Goal: Information Seeking & Learning: Check status

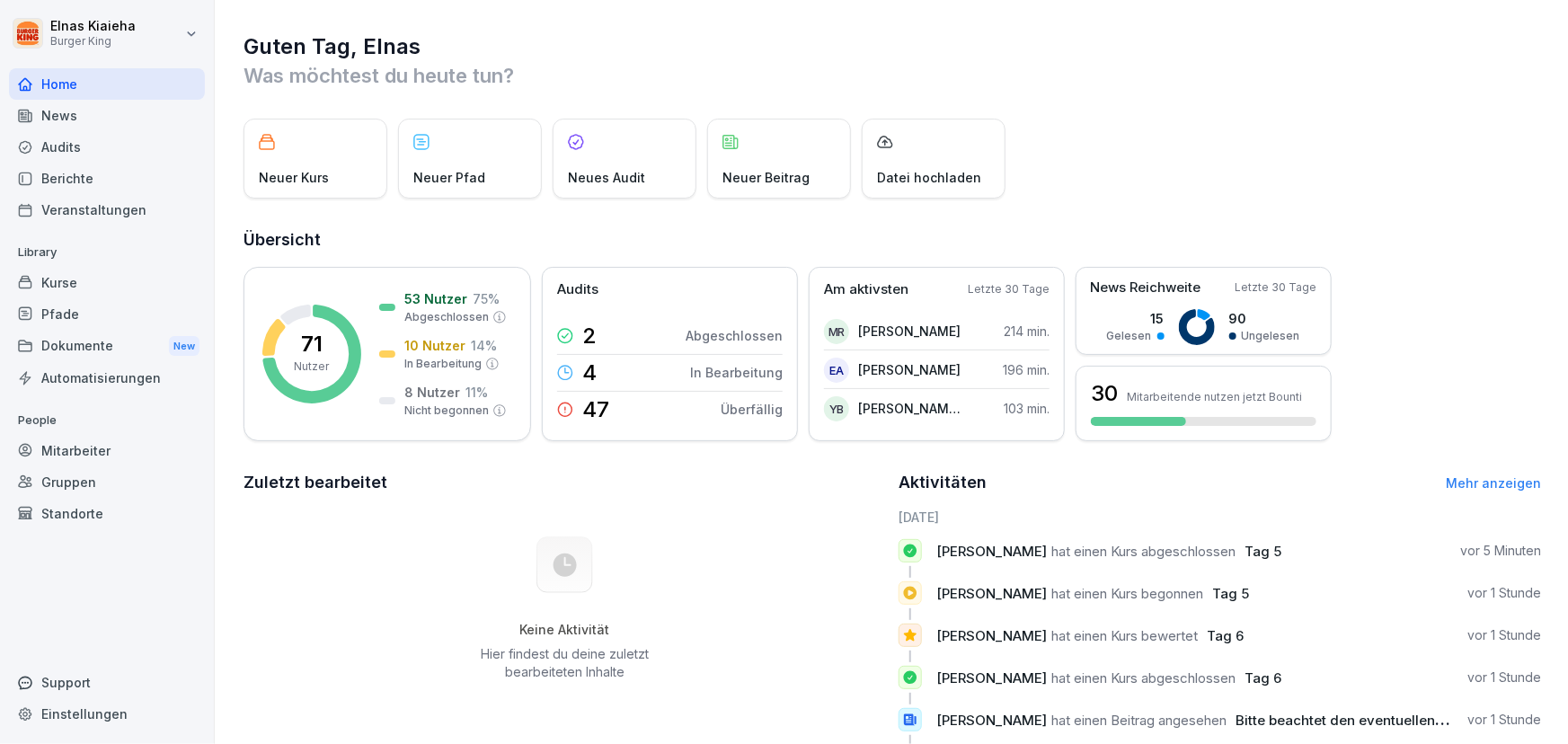
click at [62, 172] on div "Berichte" at bounding box center [106, 177] width 196 height 31
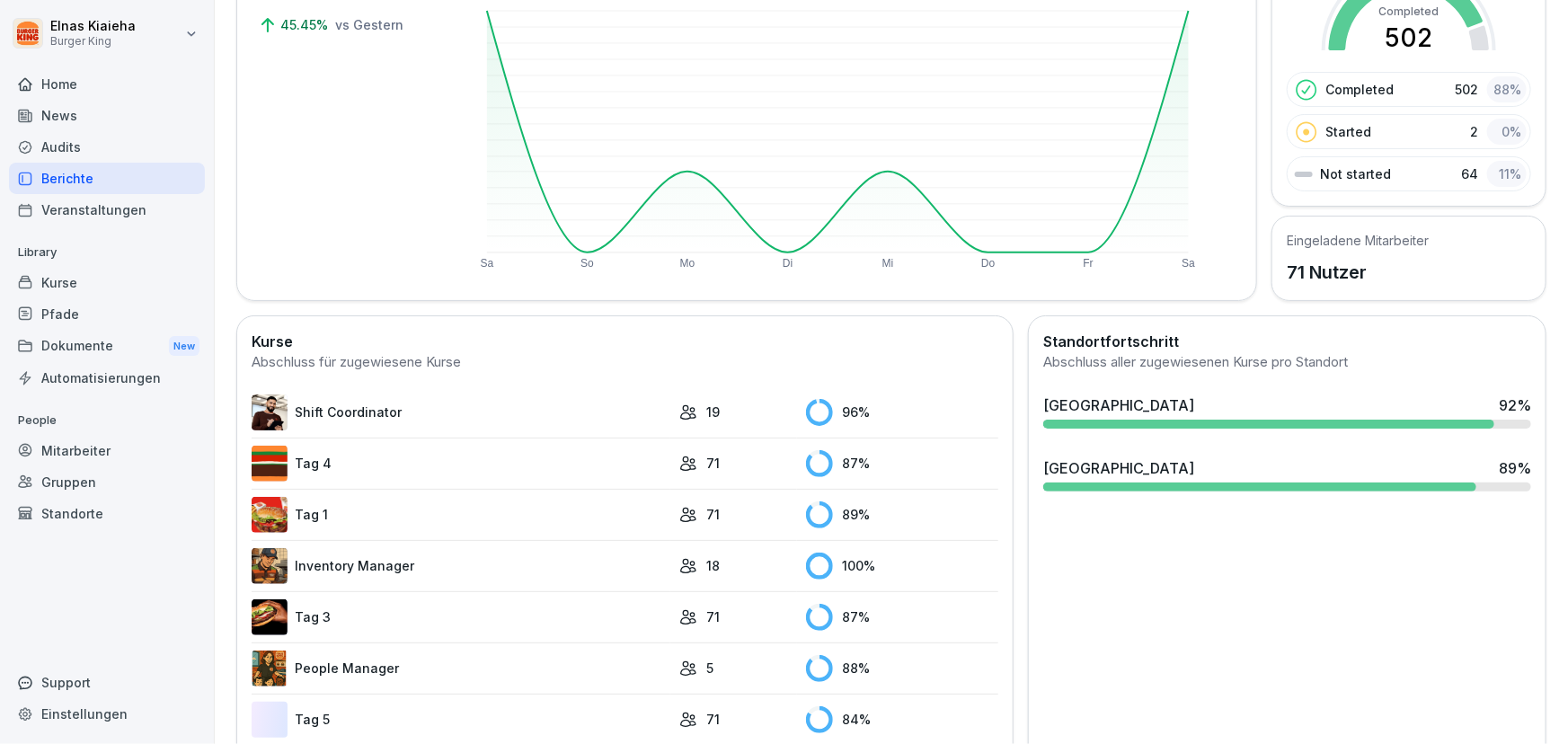
scroll to position [326, 0]
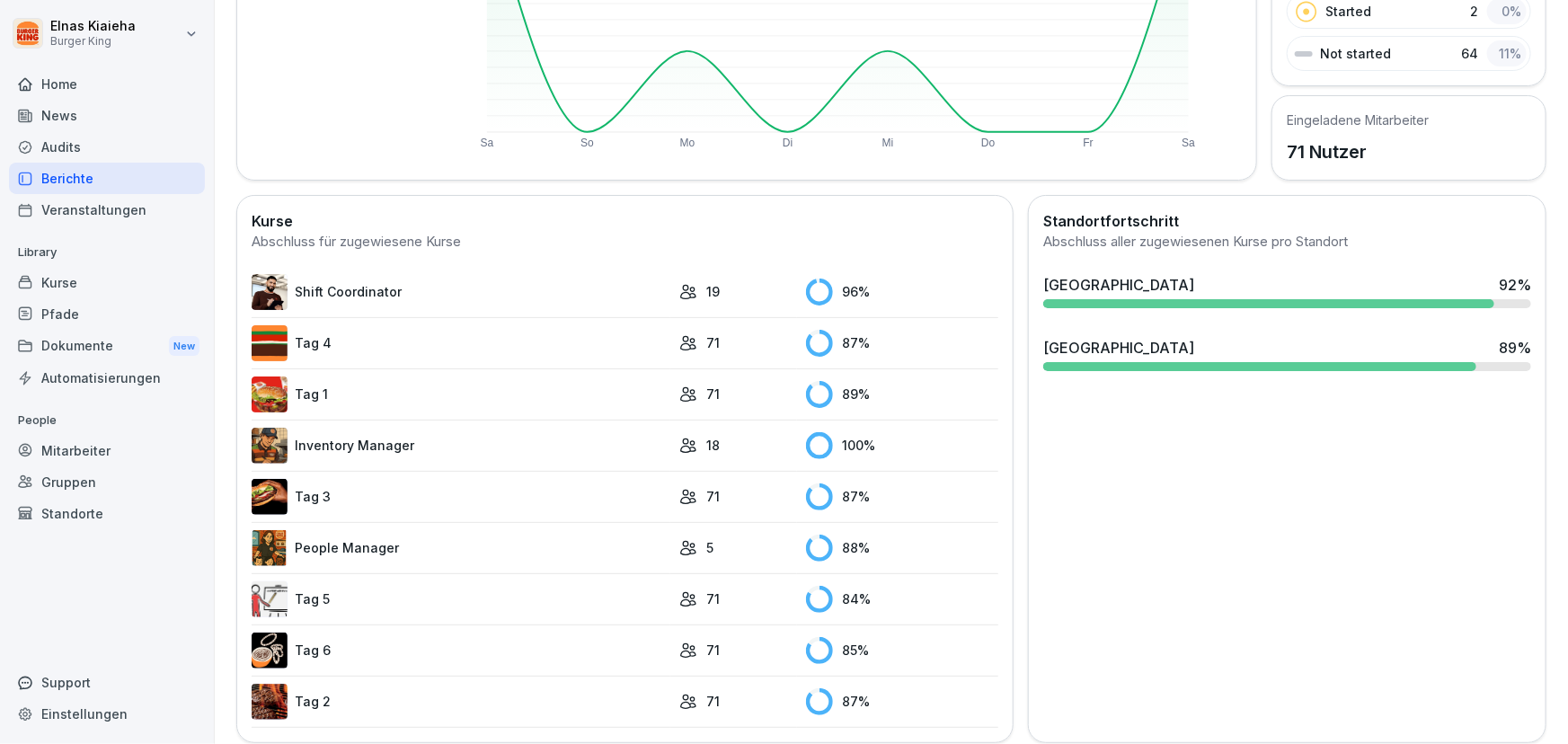
click at [359, 591] on link "Tag 5" at bounding box center [460, 599] width 419 height 36
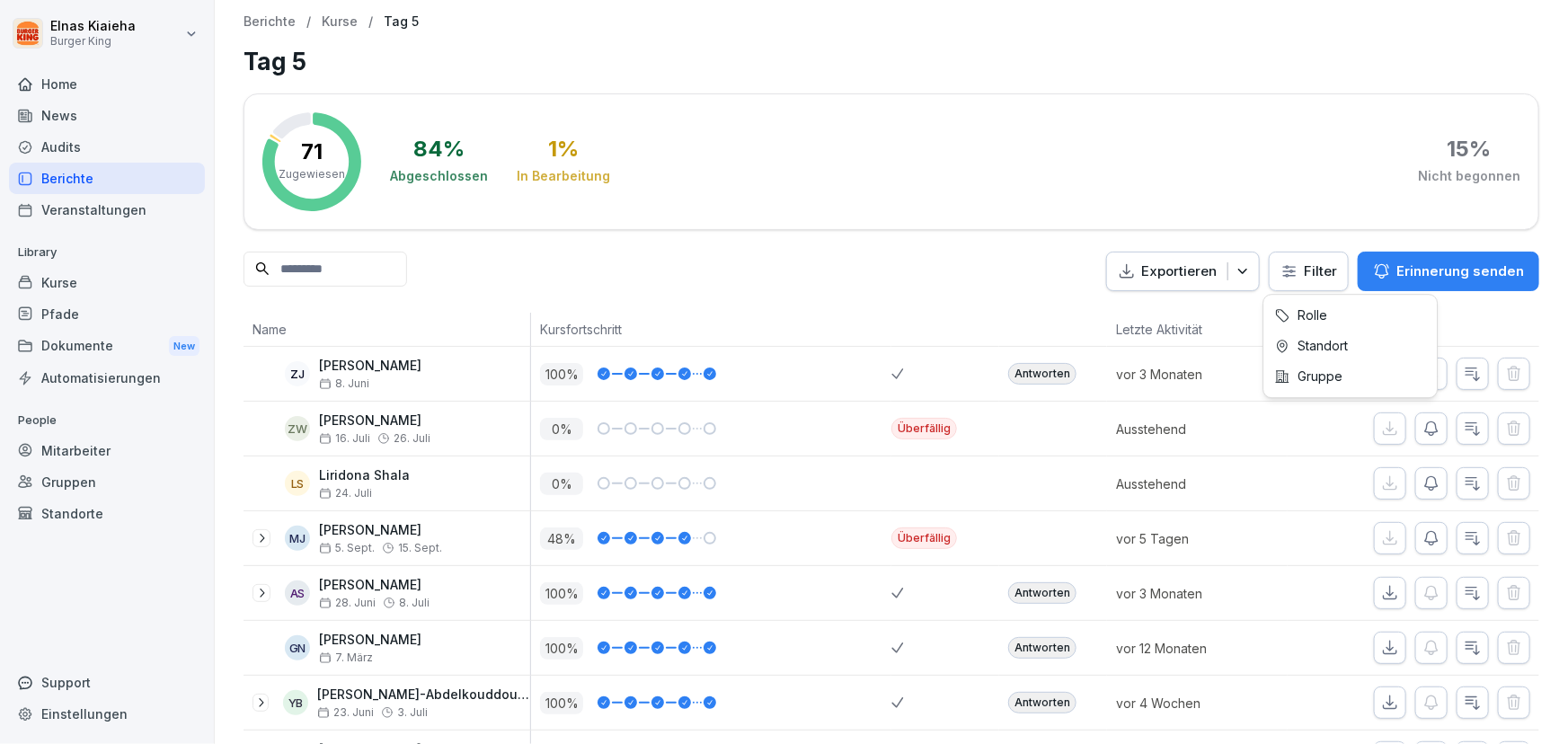
click at [1284, 267] on html "Elnas Kiaieha Burger King Home News Audits Berichte Veranstaltungen Library Kur…" at bounding box center [784, 372] width 1568 height 744
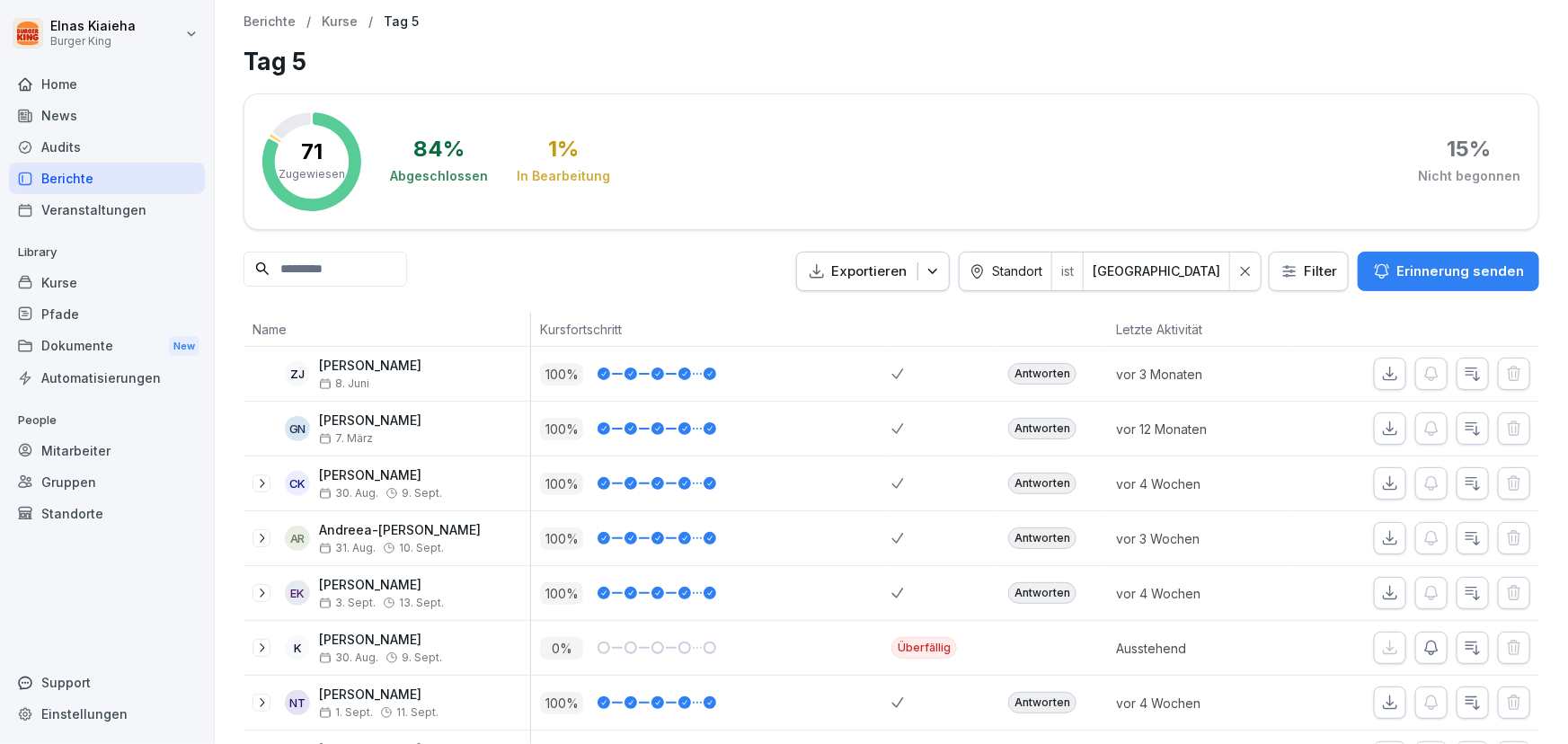
click at [313, 260] on input at bounding box center [325, 269] width 163 height 35
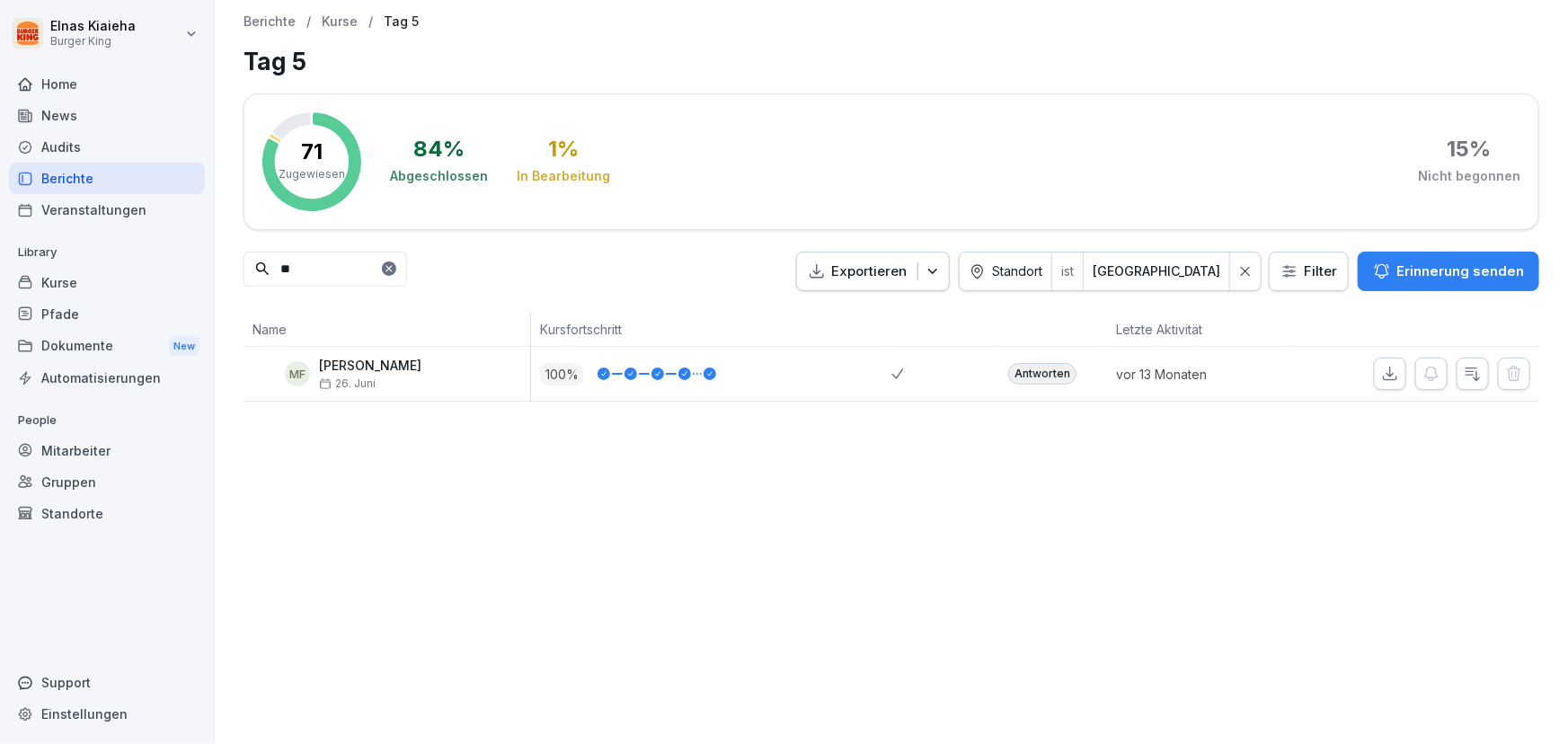
type input "*"
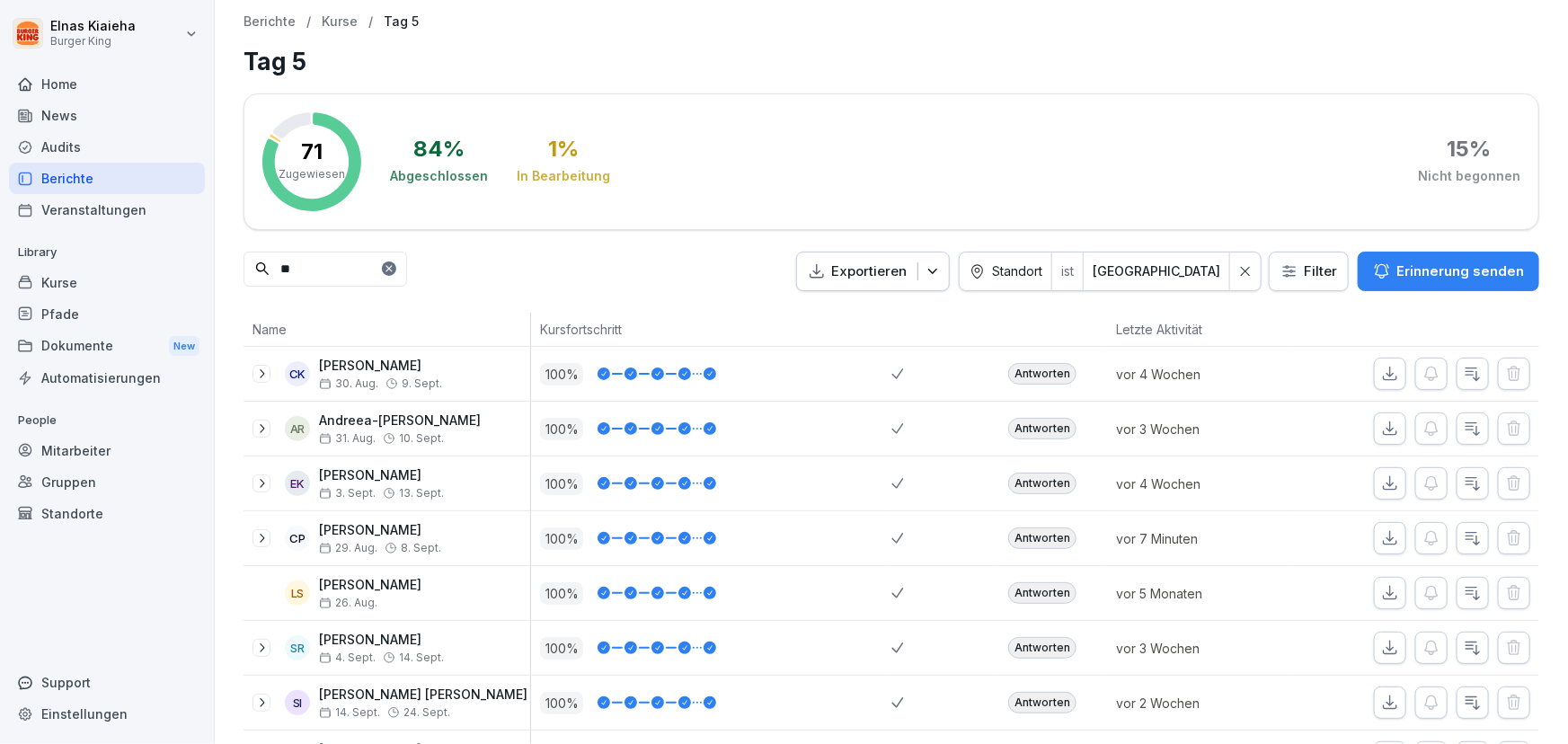
type input "***"
